Goal: Communication & Community: Ask a question

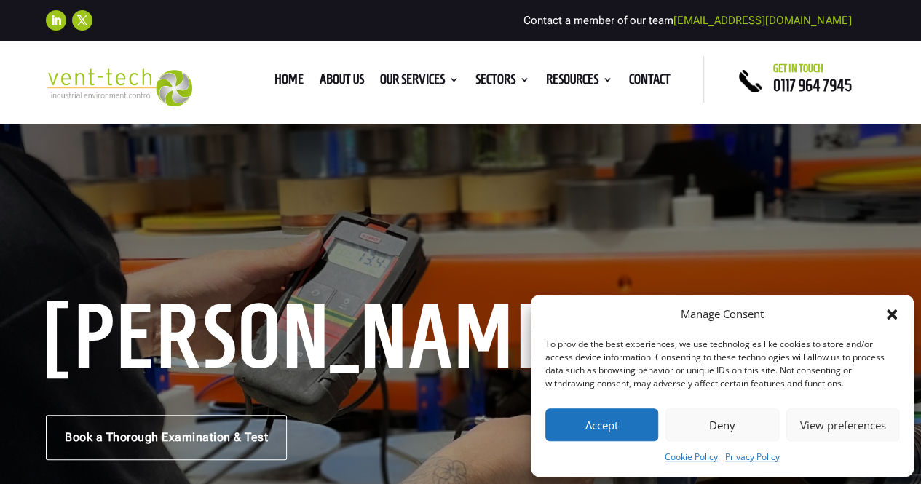
click at [886, 317] on icon "Close dialog" at bounding box center [892, 314] width 15 height 15
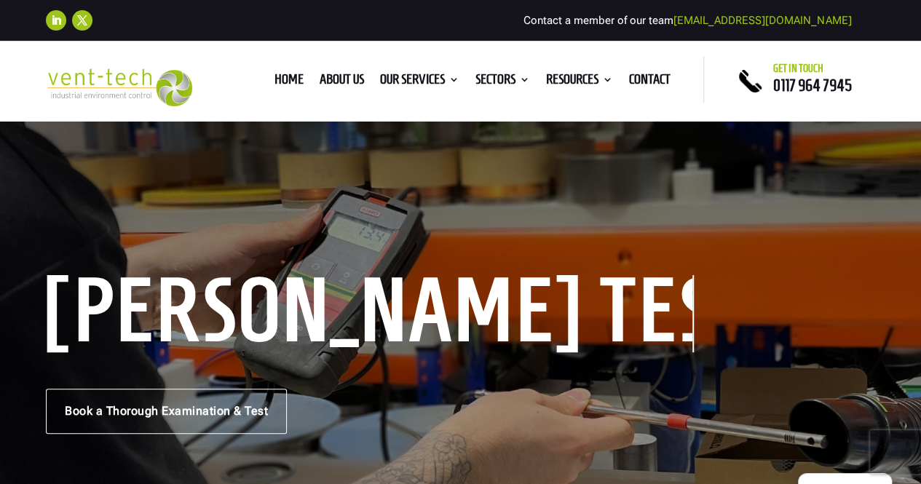
scroll to position [32, 0]
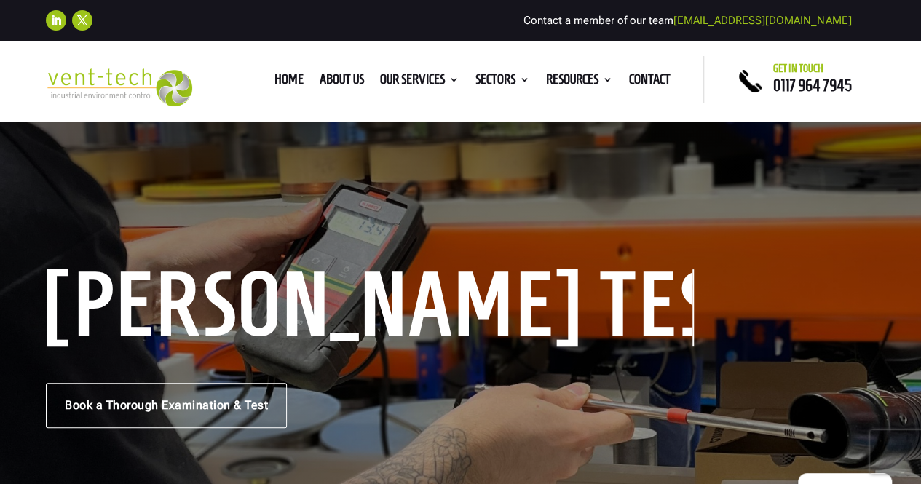
click at [654, 90] on div "Home About us Our Services Consultancy Design Installation Commissioning Testin…" at bounding box center [460, 79] width 487 height 47
click at [641, 85] on link "Contact" at bounding box center [650, 82] width 42 height 16
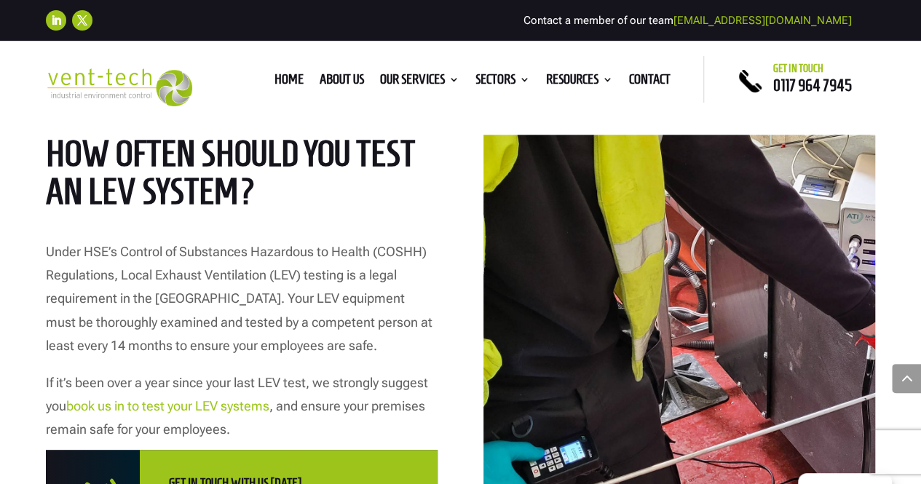
scroll to position [775, 0]
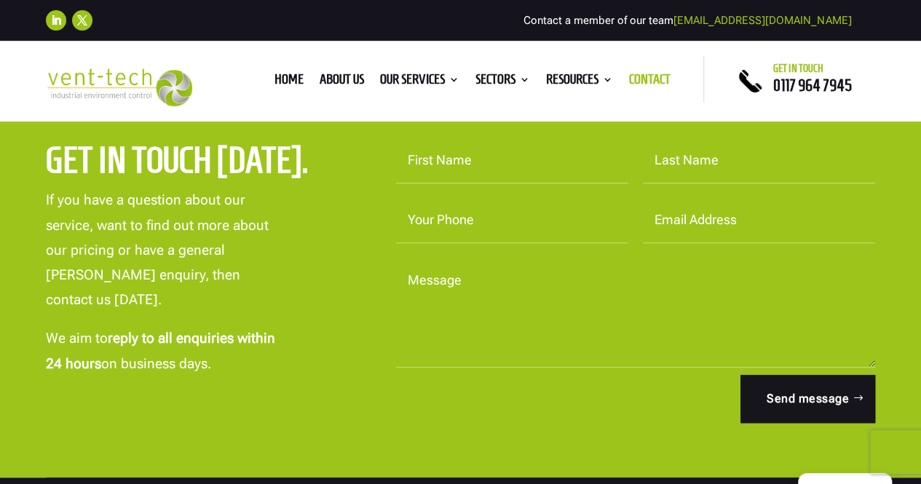
scroll to position [479, 0]
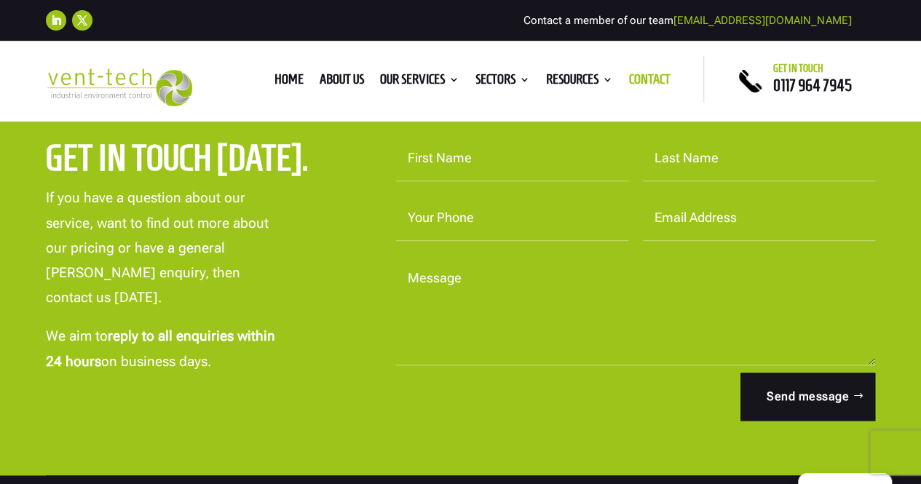
click at [437, 161] on input "First Name" at bounding box center [512, 158] width 232 height 45
type input "[PERSON_NAME]"
click at [682, 159] on input "Last Name" at bounding box center [759, 158] width 232 height 45
type input "[PERSON_NAME]"
click at [485, 238] on input "Your Phone" at bounding box center [512, 218] width 232 height 45
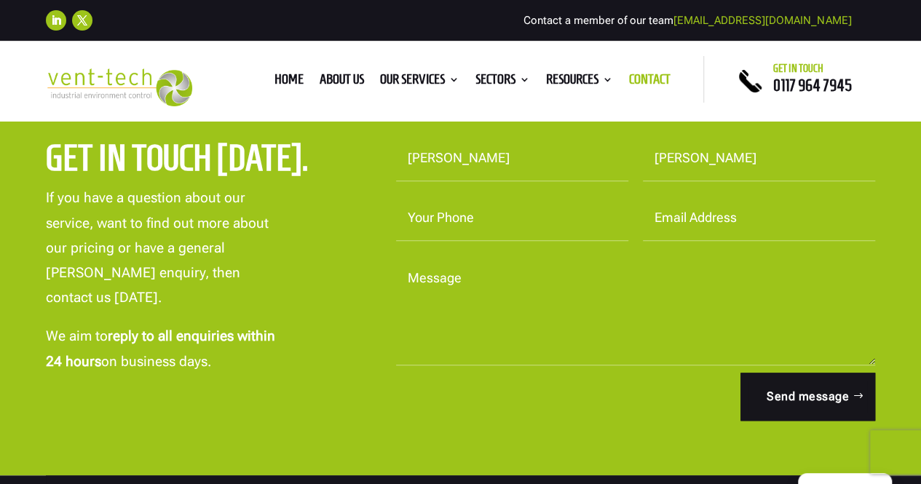
type input "07459455683"
type input "[EMAIL_ADDRESS][DOMAIN_NAME]"
click at [517, 307] on textarea "Message" at bounding box center [635, 310] width 478 height 109
paste textarea "Hi There, We've compiled a list of Premium websites where you can post helpful …"
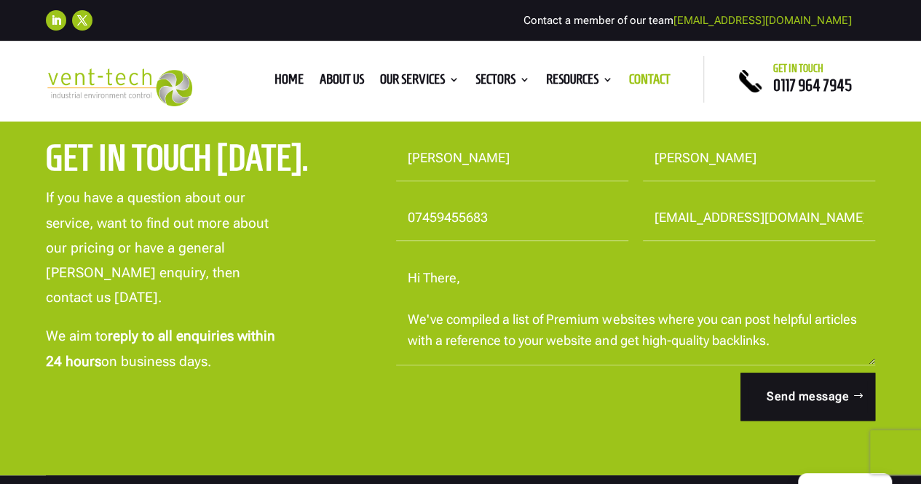
scroll to position [320, 0]
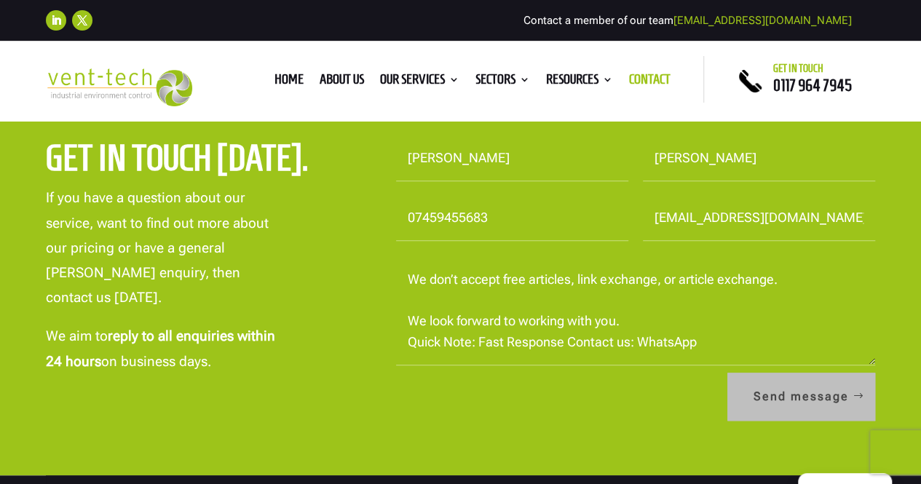
type textarea "Hi There, We've compiled a list of Premium websites where you can post helpful …"
click at [861, 390] on button "Send message" at bounding box center [802, 397] width 148 height 48
